Goal: Check status: Check status

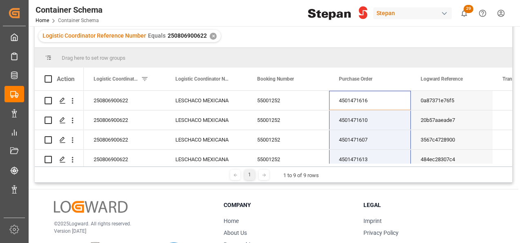
scroll to position [106, 0]
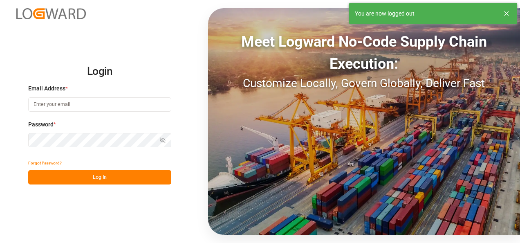
type input "[PERSON_NAME][EMAIL_ADDRESS][PERSON_NAME][DOMAIN_NAME]"
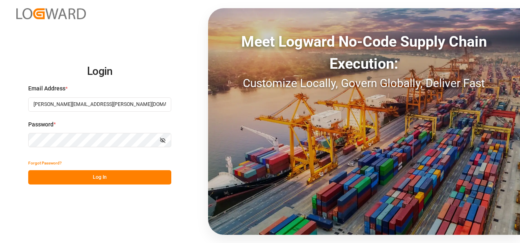
click at [85, 177] on button "Log In" at bounding box center [99, 177] width 143 height 14
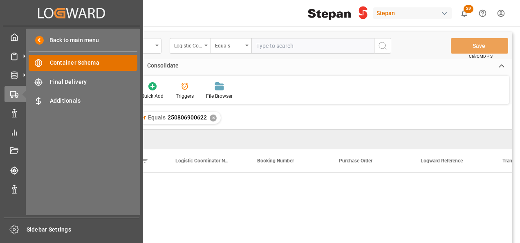
click at [69, 63] on span "Container Schema" at bounding box center [94, 62] width 88 height 9
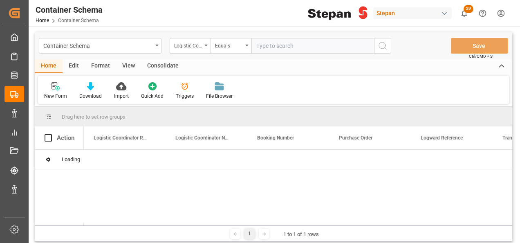
click at [206, 46] on icon "open menu" at bounding box center [205, 46] width 3 height 2
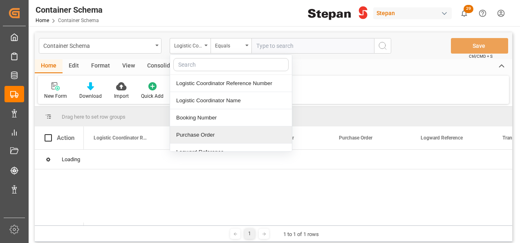
drag, startPoint x: 196, startPoint y: 132, endPoint x: 231, endPoint y: 74, distance: 67.4
click at [196, 132] on div "Purchase Order" at bounding box center [231, 134] width 122 height 17
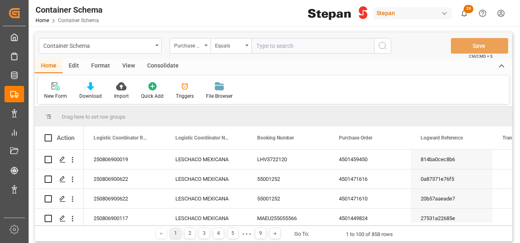
click at [268, 41] on input "text" at bounding box center [312, 46] width 123 height 16
paste input "4501451543"
type input "4501451543"
click at [380, 46] on icon "search button" at bounding box center [383, 46] width 10 height 10
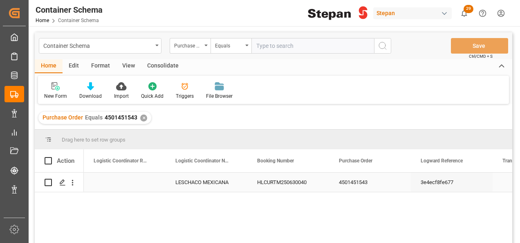
click at [242, 186] on div "LESCHACO MEXICANA" at bounding box center [207, 182] width 82 height 19
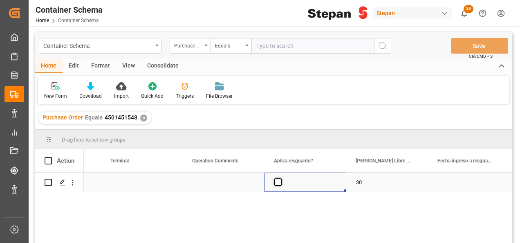
click at [280, 182] on span "Press SPACE to select this row." at bounding box center [277, 181] width 7 height 7
click at [280, 178] on input "Press SPACE to select this row." at bounding box center [280, 178] width 0 height 0
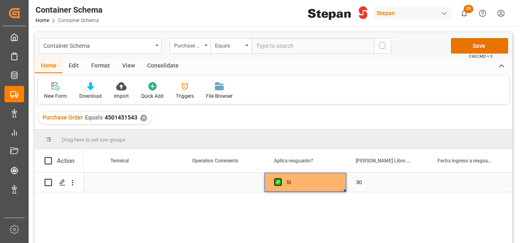
click at [451, 181] on div "Press SPACE to select this row." at bounding box center [469, 182] width 82 height 19
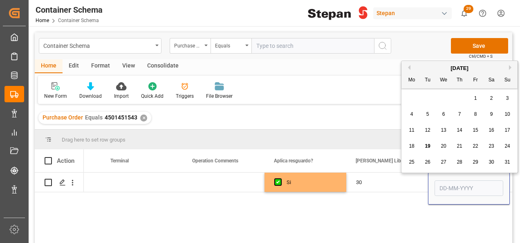
click at [427, 142] on div "19" at bounding box center [428, 146] width 10 height 10
type input "[DATE]"
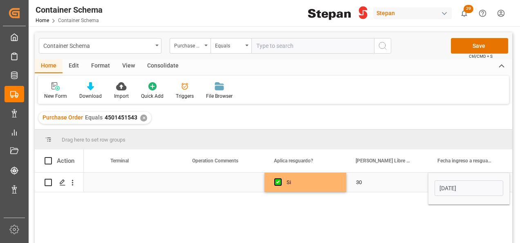
click at [417, 178] on div "30" at bounding box center [387, 182] width 82 height 19
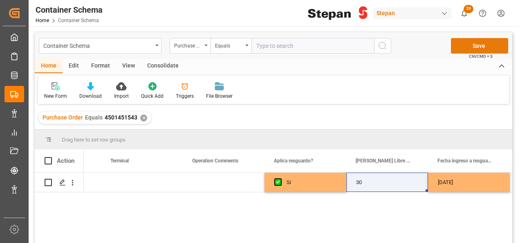
click at [467, 47] on button "Save" at bounding box center [479, 46] width 57 height 16
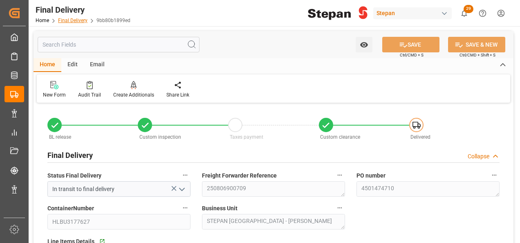
scroll to position [204, 0]
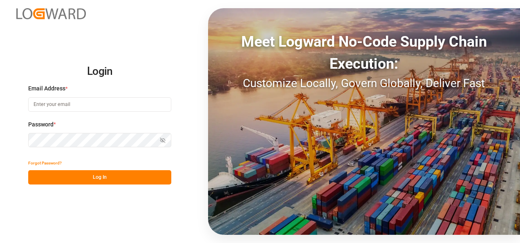
type input "[PERSON_NAME][EMAIL_ADDRESS][PERSON_NAME][DOMAIN_NAME]"
click at [110, 177] on button "Log In" at bounding box center [99, 177] width 143 height 14
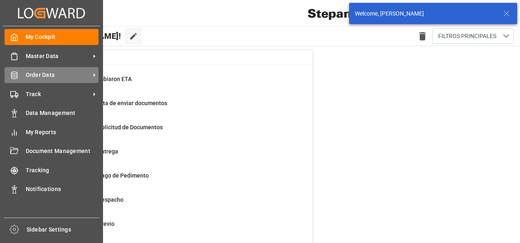
click at [14, 77] on icon at bounding box center [14, 75] width 8 height 8
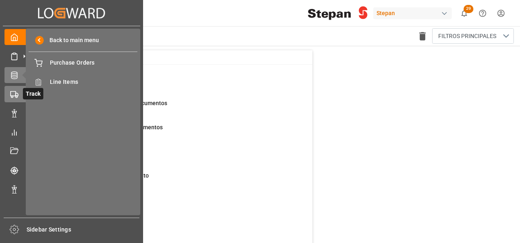
click at [22, 92] on icon at bounding box center [24, 94] width 9 height 9
click at [62, 73] on div "Back to main menu Container Schema Container Schema Final Delivery Final Delive…" at bounding box center [83, 122] width 114 height 186
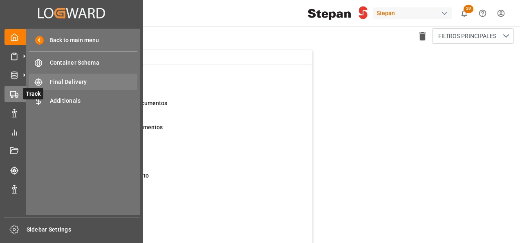
click at [65, 81] on span "Final Delivery" at bounding box center [94, 82] width 88 height 9
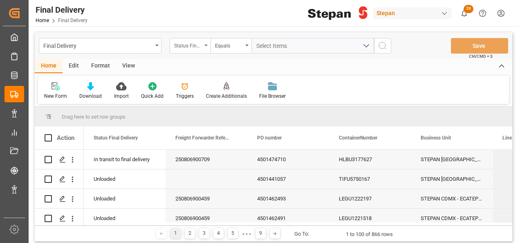
click at [204, 44] on div "Status Final Delivery" at bounding box center [190, 46] width 41 height 16
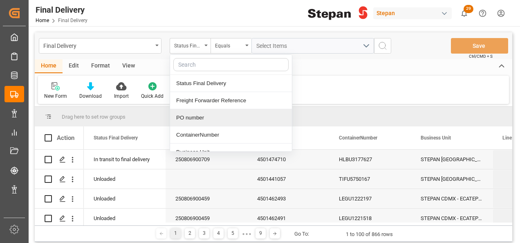
click at [194, 116] on div "PO number" at bounding box center [231, 117] width 122 height 17
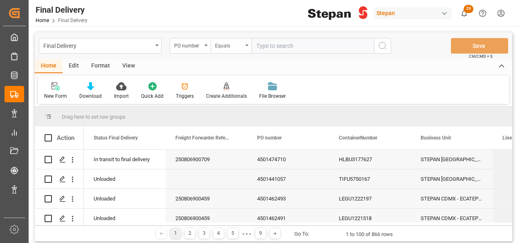
click at [249, 48] on div "Equals" at bounding box center [231, 46] width 41 height 16
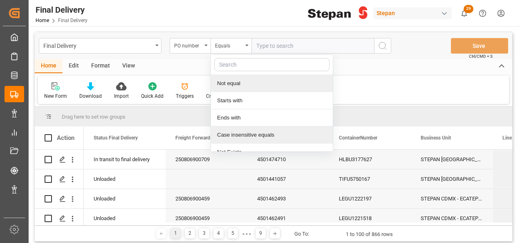
scroll to position [60, 0]
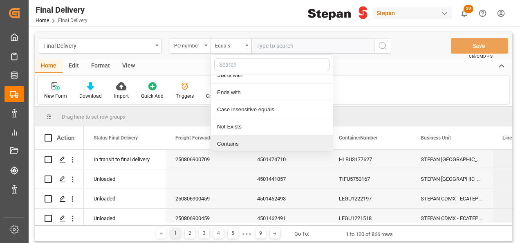
click at [226, 141] on div "Contains" at bounding box center [272, 143] width 122 height 17
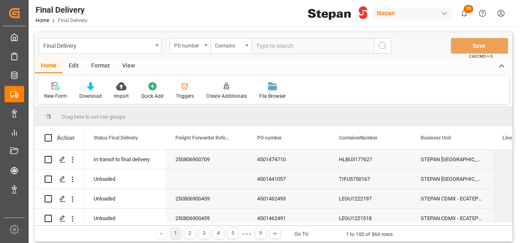
paste input "4501451543,4501451544"
type input "4501451543,4501451544"
click at [382, 47] on icon "search button" at bounding box center [383, 46] width 10 height 10
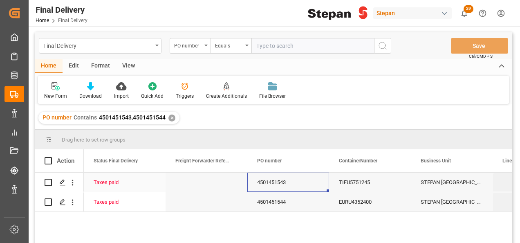
click at [272, 183] on div "4501451543" at bounding box center [288, 182] width 82 height 19
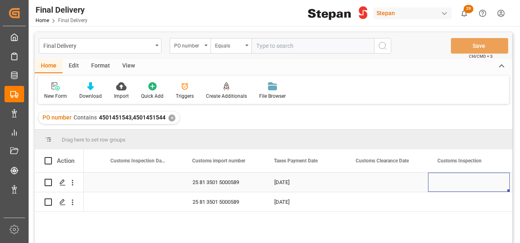
scroll to position [0, 719]
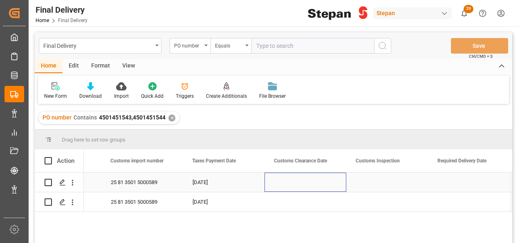
click at [308, 178] on div "Press SPACE to select this row." at bounding box center [305, 182] width 82 height 19
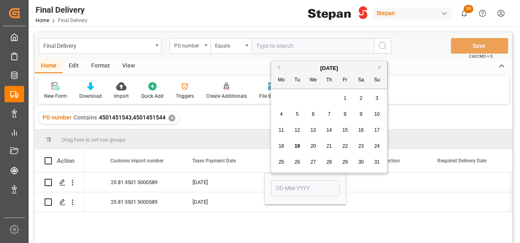
click at [295, 144] on span "19" at bounding box center [296, 146] width 5 height 6
type input "[DATE]"
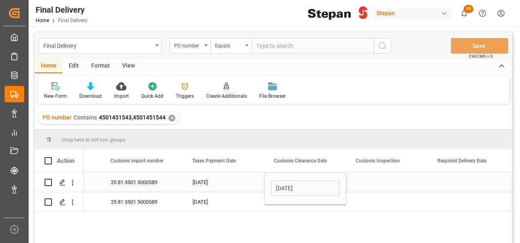
click at [263, 180] on div "14-08-2025" at bounding box center [224, 182] width 82 height 19
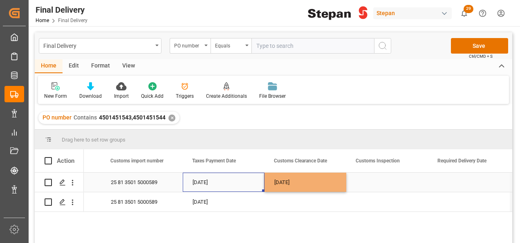
click at [314, 180] on div "[DATE]" at bounding box center [305, 182] width 82 height 19
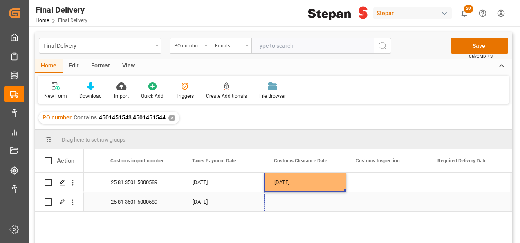
drag, startPoint x: 345, startPoint y: 191, endPoint x: 345, endPoint y: 200, distance: 8.6
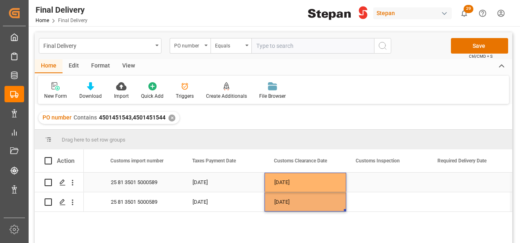
click at [386, 179] on div "Press SPACE to select this row." at bounding box center [387, 182] width 82 height 19
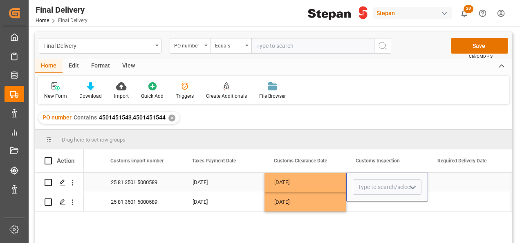
click at [418, 182] on button "open menu" at bounding box center [412, 187] width 12 height 13
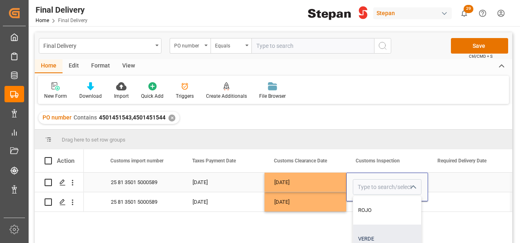
click at [366, 232] on div "VERDE" at bounding box center [387, 238] width 68 height 29
type input "VERDE"
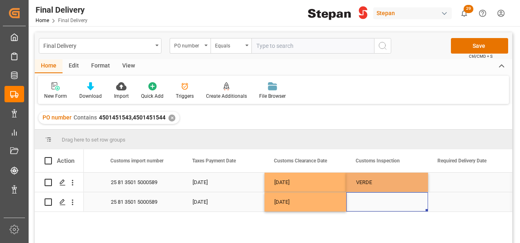
click at [375, 206] on div "Press SPACE to select this row." at bounding box center [387, 201] width 82 height 19
click at [396, 204] on div "Press SPACE to select this row." at bounding box center [387, 201] width 82 height 19
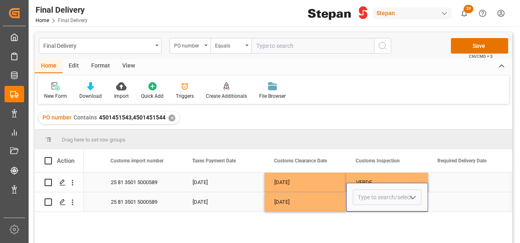
click at [414, 198] on icon "open menu" at bounding box center [413, 198] width 10 height 10
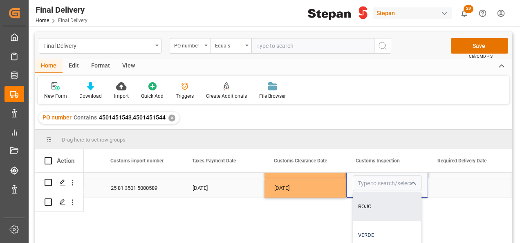
scroll to position [21, 719]
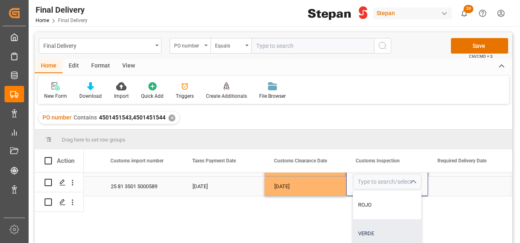
click at [370, 226] on div "VERDE" at bounding box center [387, 233] width 68 height 29
type input "VERDE"
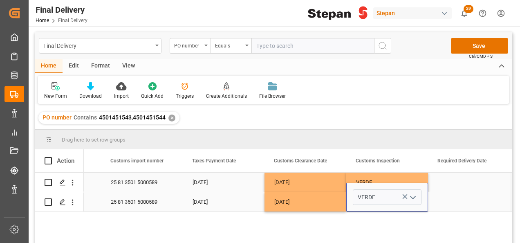
scroll to position [0, 719]
click at [329, 200] on div "[DATE]" at bounding box center [305, 201] width 82 height 19
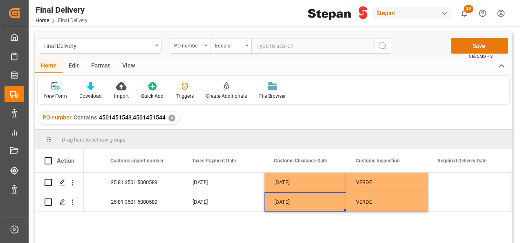
click at [473, 48] on button "Save" at bounding box center [479, 46] width 57 height 16
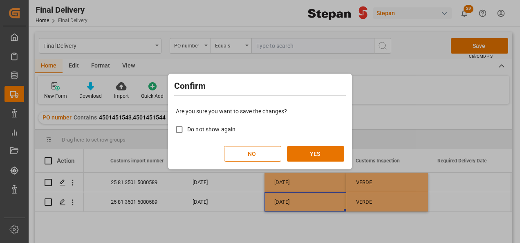
click at [195, 129] on span "Do not show again" at bounding box center [211, 129] width 48 height 7
click at [187, 129] on input "Do not show again" at bounding box center [179, 129] width 16 height 16
checkbox input "true"
click at [318, 153] on button "YES" at bounding box center [315, 154] width 57 height 16
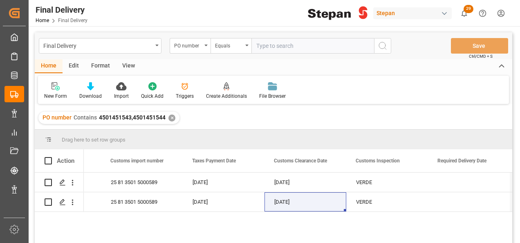
click at [168, 117] on div "✕" at bounding box center [171, 117] width 7 height 7
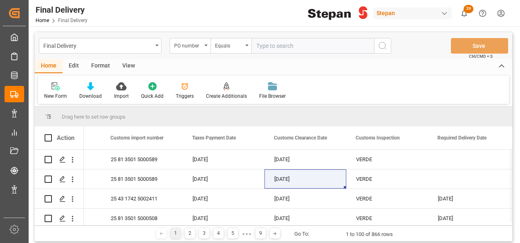
scroll to position [0, 719]
click at [199, 46] on div "PO number" at bounding box center [188, 44] width 28 height 9
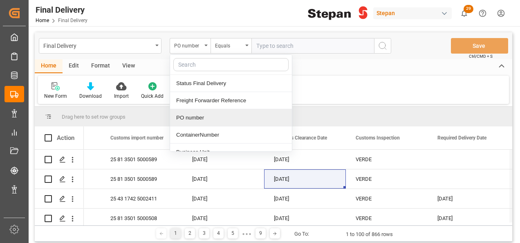
click at [196, 115] on div "PO number" at bounding box center [231, 117] width 122 height 17
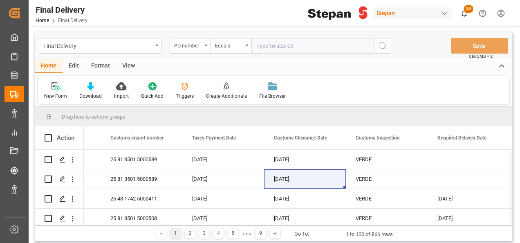
click at [271, 43] on input "text" at bounding box center [312, 46] width 123 height 16
paste input "4501470185"
type input "4501470185"
click at [384, 45] on icon "search button" at bounding box center [383, 46] width 10 height 10
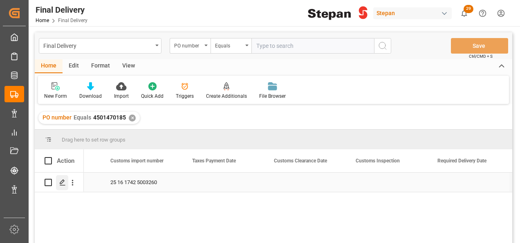
click at [58, 182] on div "Press SPACE to select this row." at bounding box center [62, 182] width 12 height 15
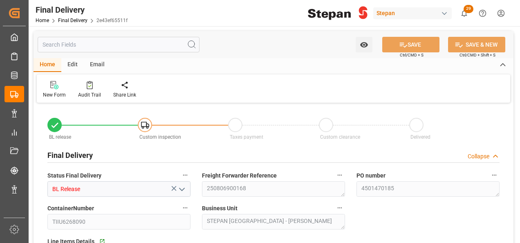
type input "13-08-2025"
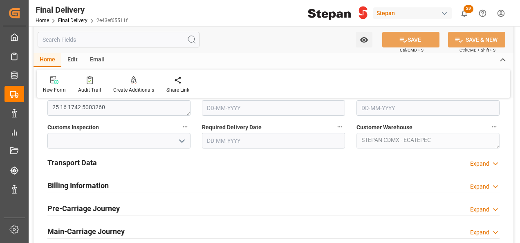
scroll to position [286, 0]
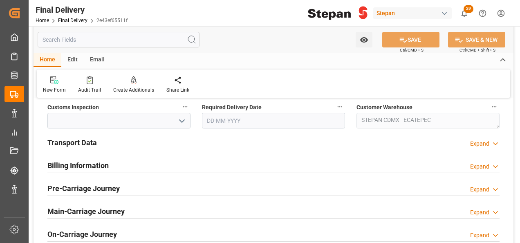
click at [493, 141] on icon at bounding box center [495, 143] width 8 height 9
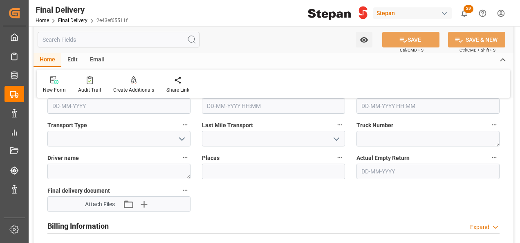
scroll to position [368, 0]
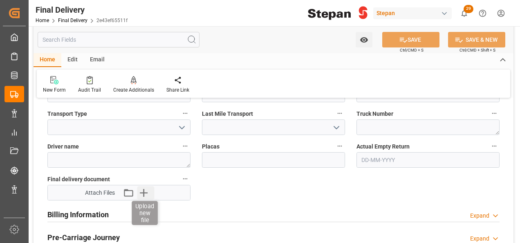
click at [142, 191] on icon "button" at bounding box center [144, 193] width 8 height 8
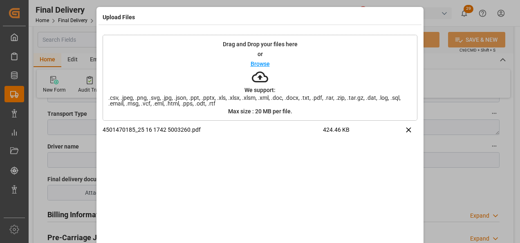
scroll to position [32, 0]
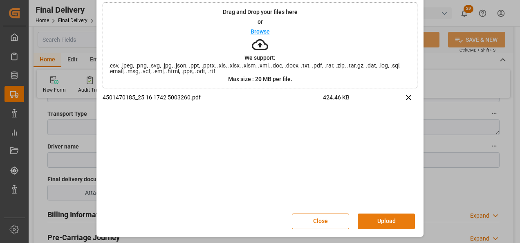
click at [400, 220] on button "Upload" at bounding box center [386, 221] width 57 height 16
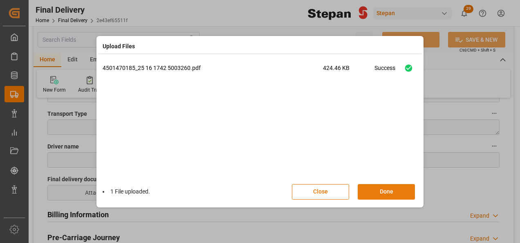
click at [398, 188] on button "Done" at bounding box center [386, 192] width 57 height 16
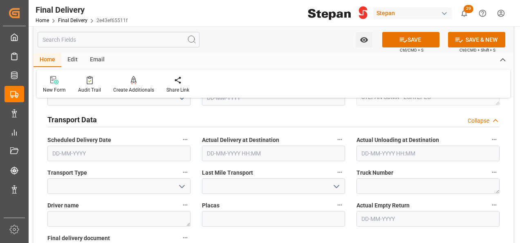
scroll to position [245, 0]
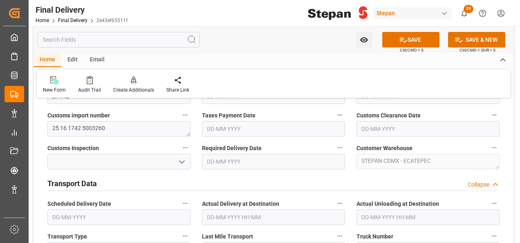
click at [225, 132] on input "text" at bounding box center [273, 129] width 143 height 16
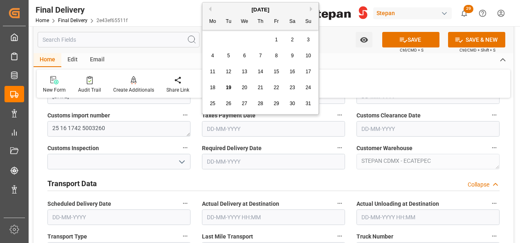
click at [231, 88] on div "19" at bounding box center [229, 88] width 10 height 10
type input "[DATE]"
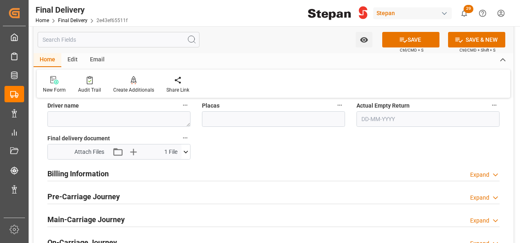
scroll to position [286, 0]
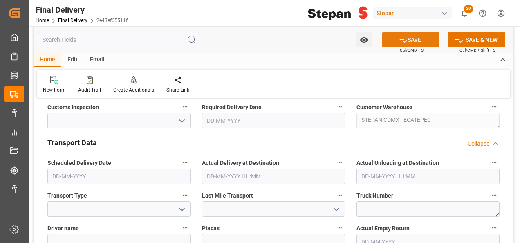
click at [406, 38] on button "SAVE" at bounding box center [410, 40] width 57 height 16
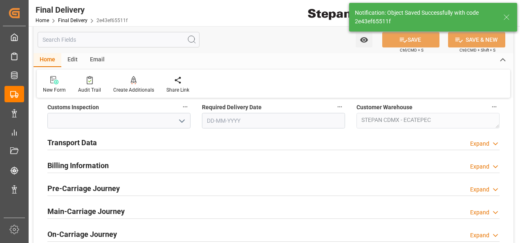
type input "Taxes paid"
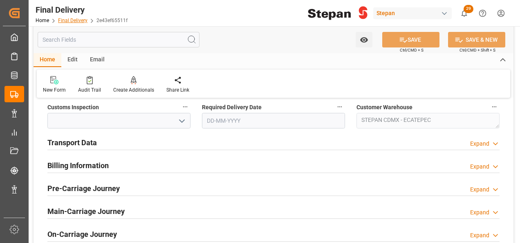
click at [77, 22] on link "Final Delivery" at bounding box center [72, 21] width 29 height 6
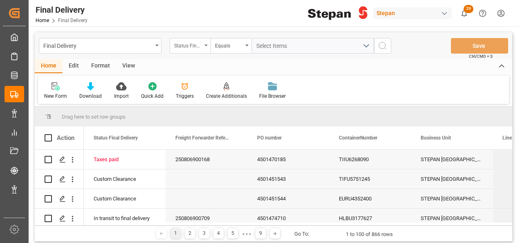
click at [206, 46] on icon "open menu" at bounding box center [205, 46] width 3 height 2
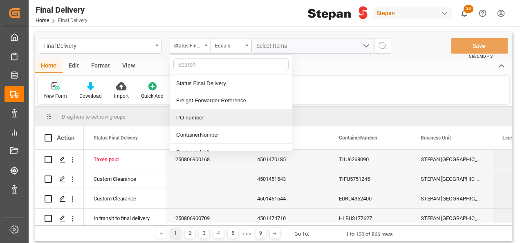
click at [196, 120] on div "PO number" at bounding box center [231, 117] width 122 height 17
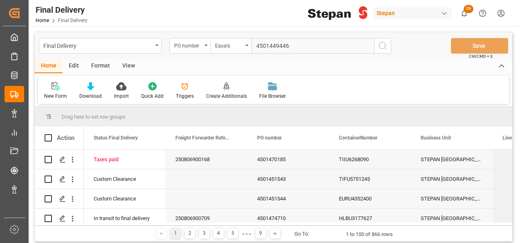
type input "4501449446"
click at [380, 49] on icon "search button" at bounding box center [383, 46] width 10 height 10
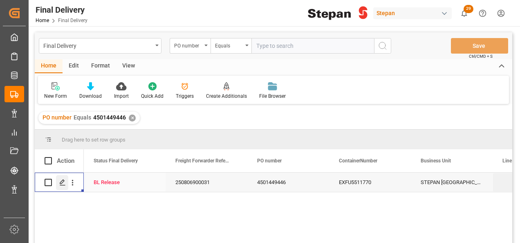
click at [63, 184] on icon "Press SPACE to select this row." at bounding box center [62, 182] width 7 height 7
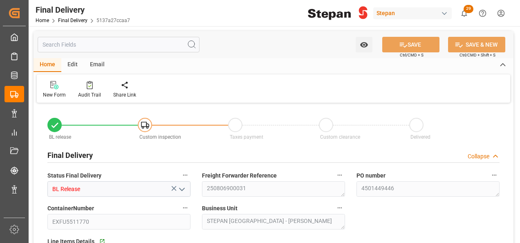
type input "16-08-2025"
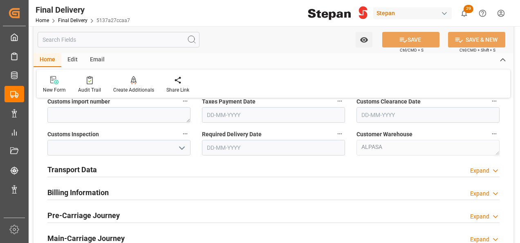
scroll to position [204, 0]
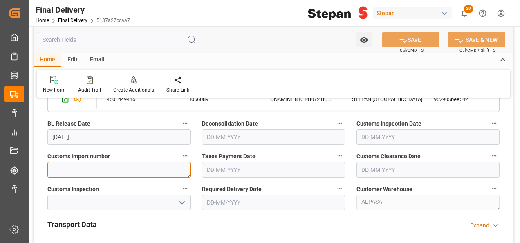
click at [93, 169] on textarea at bounding box center [118, 170] width 143 height 16
paste textarea "25 81 3108 5001434"
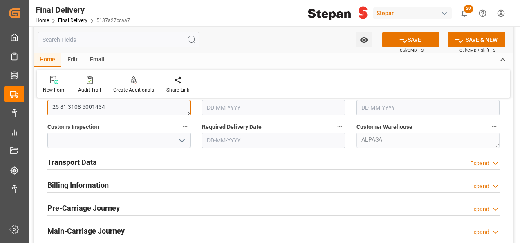
scroll to position [286, 0]
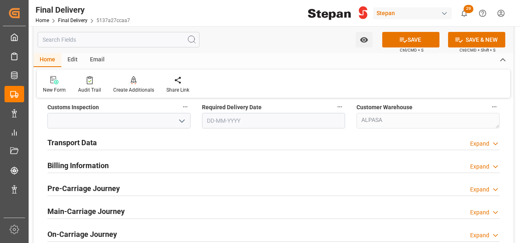
type textarea "25 81 3108 5001434"
click at [88, 144] on h2 "Transport Data" at bounding box center [71, 142] width 49 height 11
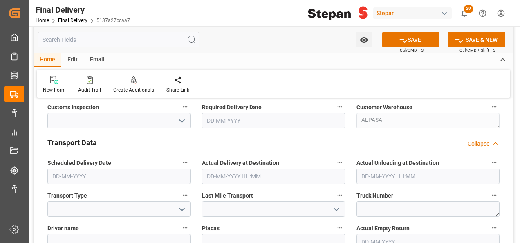
scroll to position [368, 0]
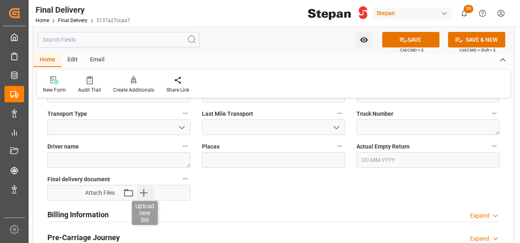
click at [146, 195] on icon "button" at bounding box center [143, 192] width 13 height 13
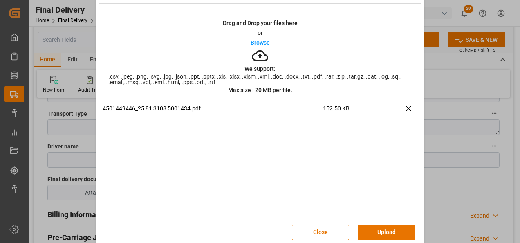
scroll to position [32, 0]
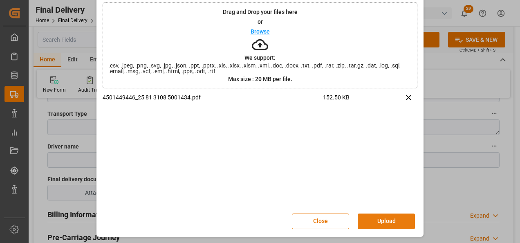
click at [381, 219] on button "Upload" at bounding box center [386, 221] width 57 height 16
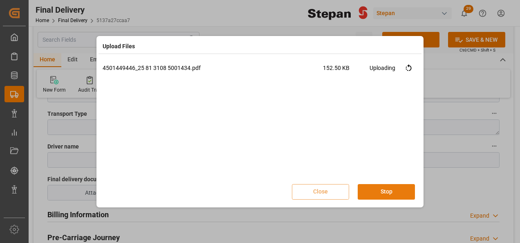
scroll to position [0, 0]
click at [372, 192] on button "Done" at bounding box center [386, 192] width 57 height 16
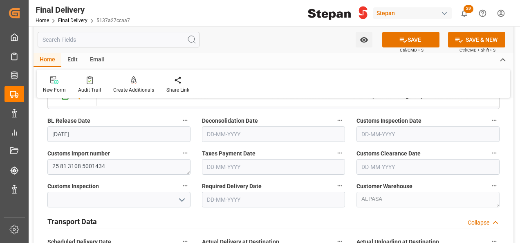
scroll to position [204, 0]
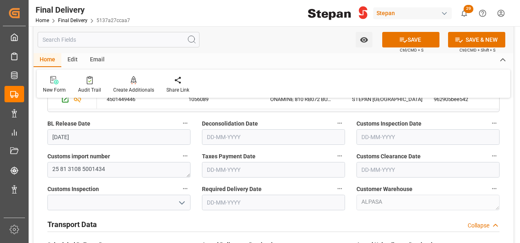
click at [213, 162] on input "text" at bounding box center [273, 170] width 143 height 16
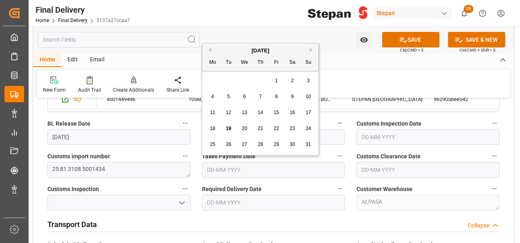
click at [222, 52] on div "[DATE]" at bounding box center [260, 51] width 116 height 8
click at [231, 129] on span "19" at bounding box center [228, 129] width 5 height 6
type input "[DATE]"
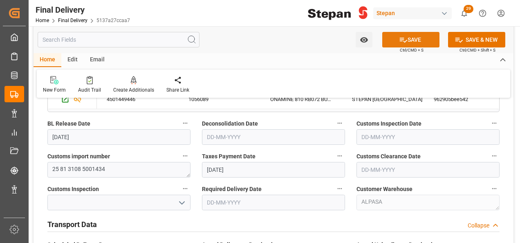
click at [413, 42] on button "SAVE" at bounding box center [410, 40] width 57 height 16
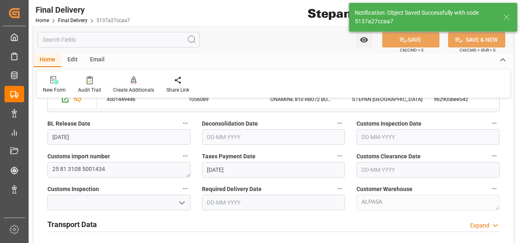
type input "Taxes paid"
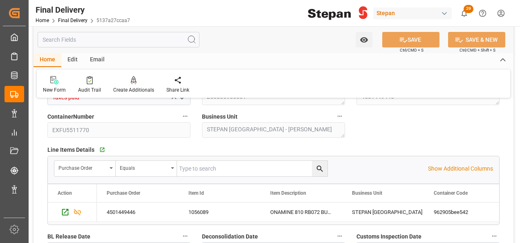
scroll to position [0, 0]
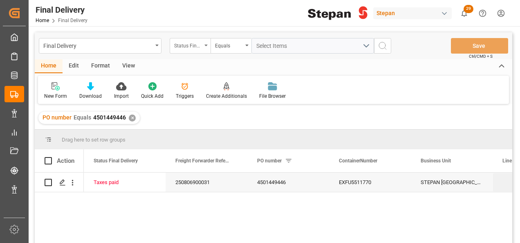
click at [205, 39] on div "Status Final Delivery" at bounding box center [190, 46] width 41 height 16
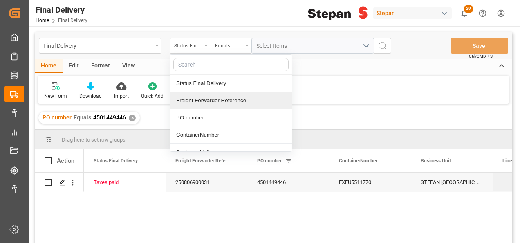
click at [129, 118] on div "✕" at bounding box center [132, 117] width 7 height 7
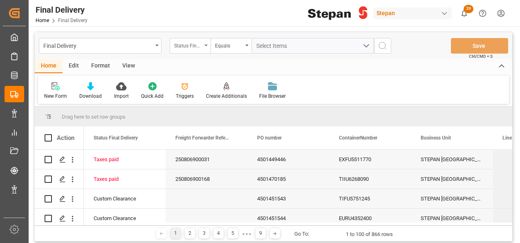
click at [202, 45] on div "Status Final Delivery" at bounding box center [190, 46] width 41 height 16
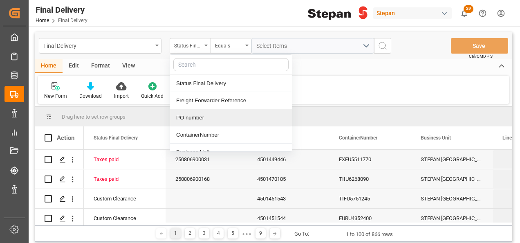
click at [195, 119] on div "PO number" at bounding box center [231, 117] width 122 height 17
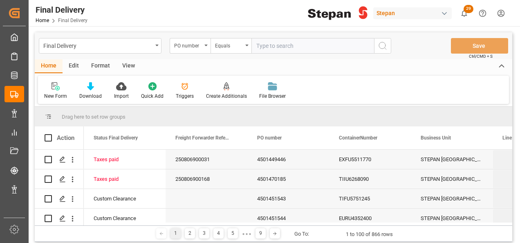
click at [278, 46] on input "text" at bounding box center [312, 46] width 123 height 16
type input "TIFU5751245"
click at [193, 48] on div "PO number" at bounding box center [188, 44] width 28 height 9
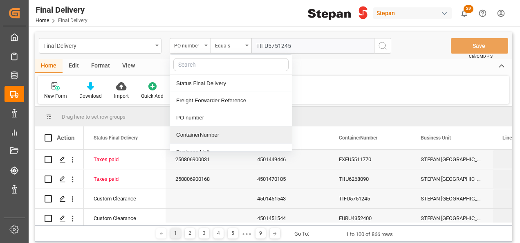
click at [179, 139] on div "ContainerNumber" at bounding box center [231, 134] width 122 height 17
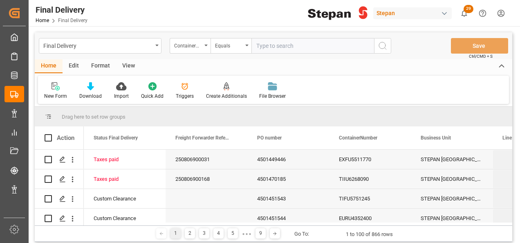
click at [382, 46] on icon "search button" at bounding box center [383, 46] width 10 height 10
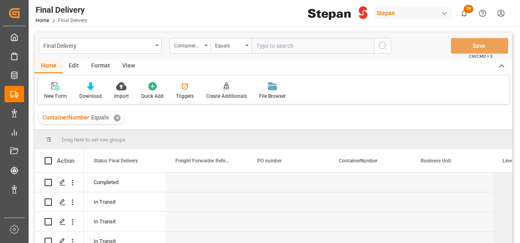
click at [114, 116] on div "✕" at bounding box center [117, 117] width 7 height 7
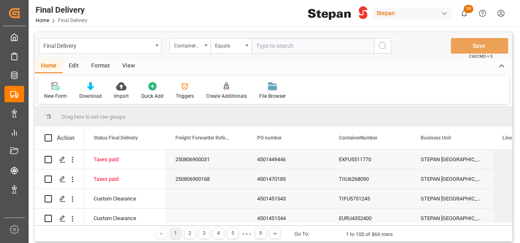
click at [263, 45] on input "text" at bounding box center [312, 46] width 123 height 16
paste input "TIFU5751245"
type input "TIFU5751245"
click at [382, 45] on icon "search button" at bounding box center [383, 46] width 10 height 10
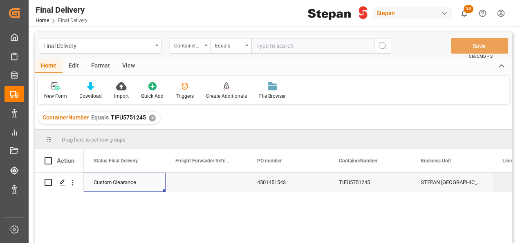
click at [133, 178] on div "Custom Clearance" at bounding box center [125, 182] width 62 height 19
click at [273, 181] on div "4501451543" at bounding box center [288, 182] width 82 height 19
click at [150, 119] on div "✕" at bounding box center [152, 117] width 7 height 7
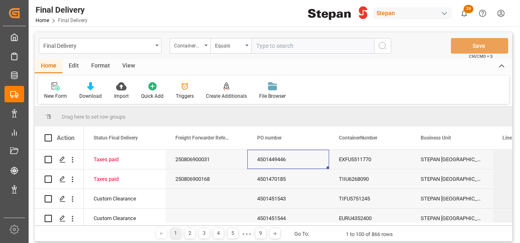
click at [263, 47] on input "text" at bounding box center [312, 46] width 123 height 16
paste input "TIFU5750167"
type input "TIFU5750167"
click at [379, 45] on icon "search button" at bounding box center [383, 46] width 10 height 10
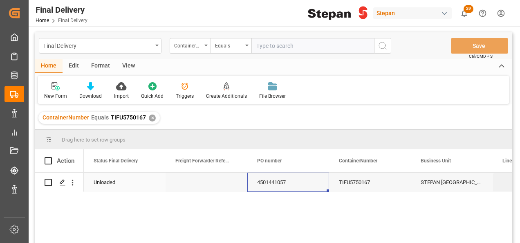
click at [262, 186] on div "4501441057" at bounding box center [288, 182] width 82 height 19
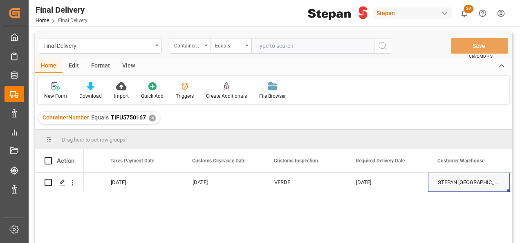
scroll to position [0, 883]
click at [313, 179] on div "17-08-2025 00:00:00" at bounding box center [305, 182] width 82 height 19
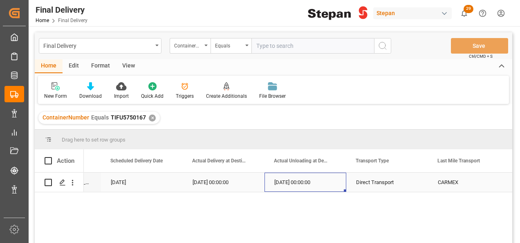
click at [313, 179] on div "17-08-2025 00:00:00" at bounding box center [305, 182] width 82 height 19
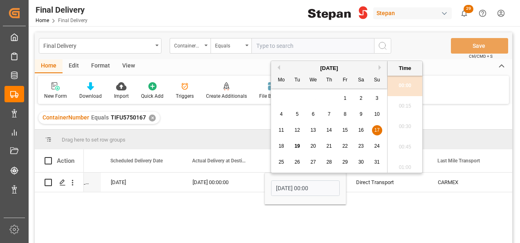
click at [282, 143] on span "18" at bounding box center [280, 146] width 5 height 6
type input "18-08-2025 00:00"
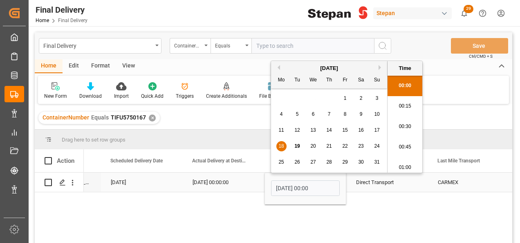
click at [258, 178] on div "17-08-2025 00:00:00" at bounding box center [224, 182] width 82 height 19
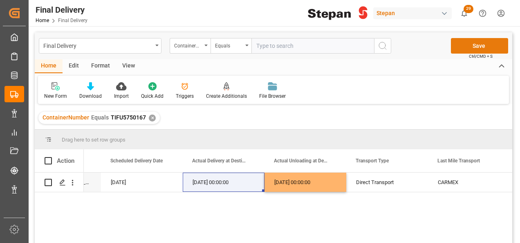
click at [464, 40] on button "Save" at bounding box center [479, 46] width 57 height 16
